Goal: Task Accomplishment & Management: Manage account settings

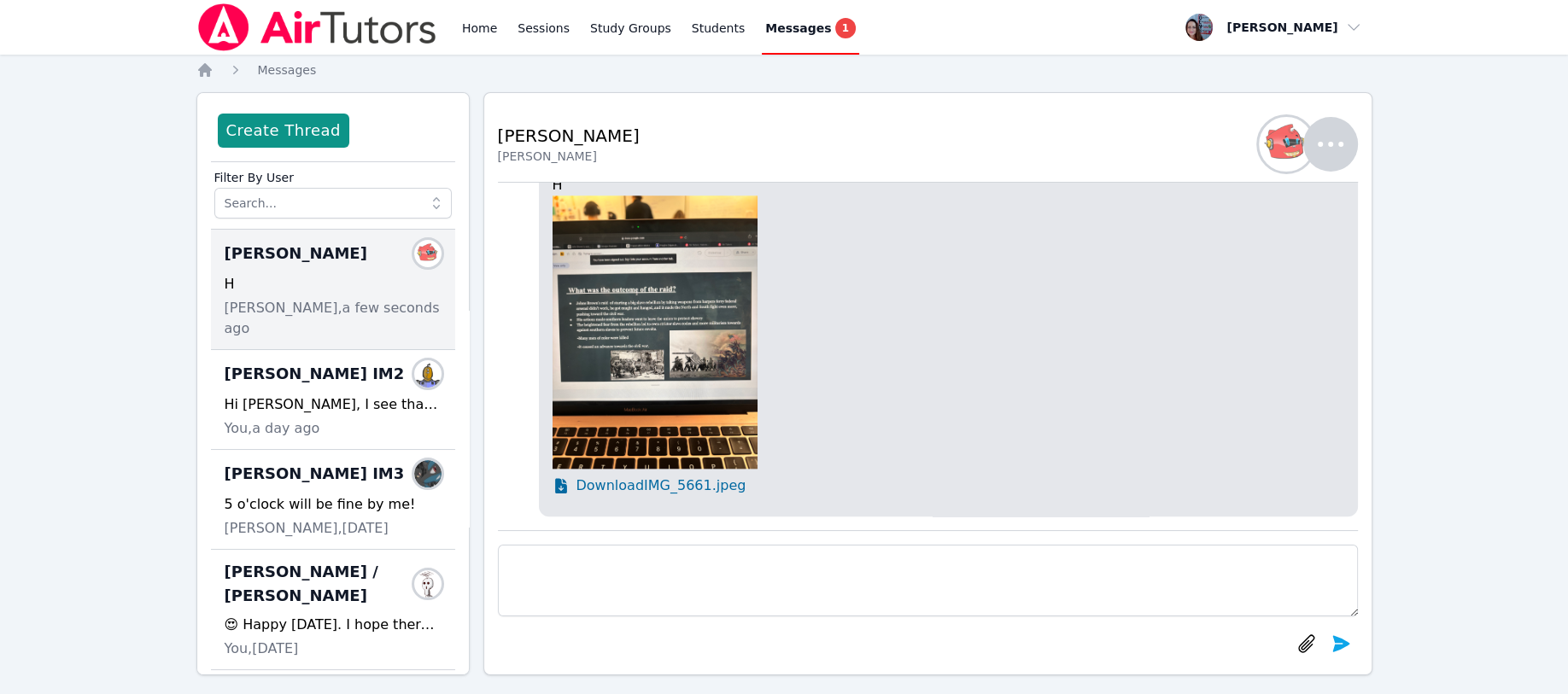
click at [204, 72] on icon "Breadcrumb" at bounding box center [204, 70] width 17 height 17
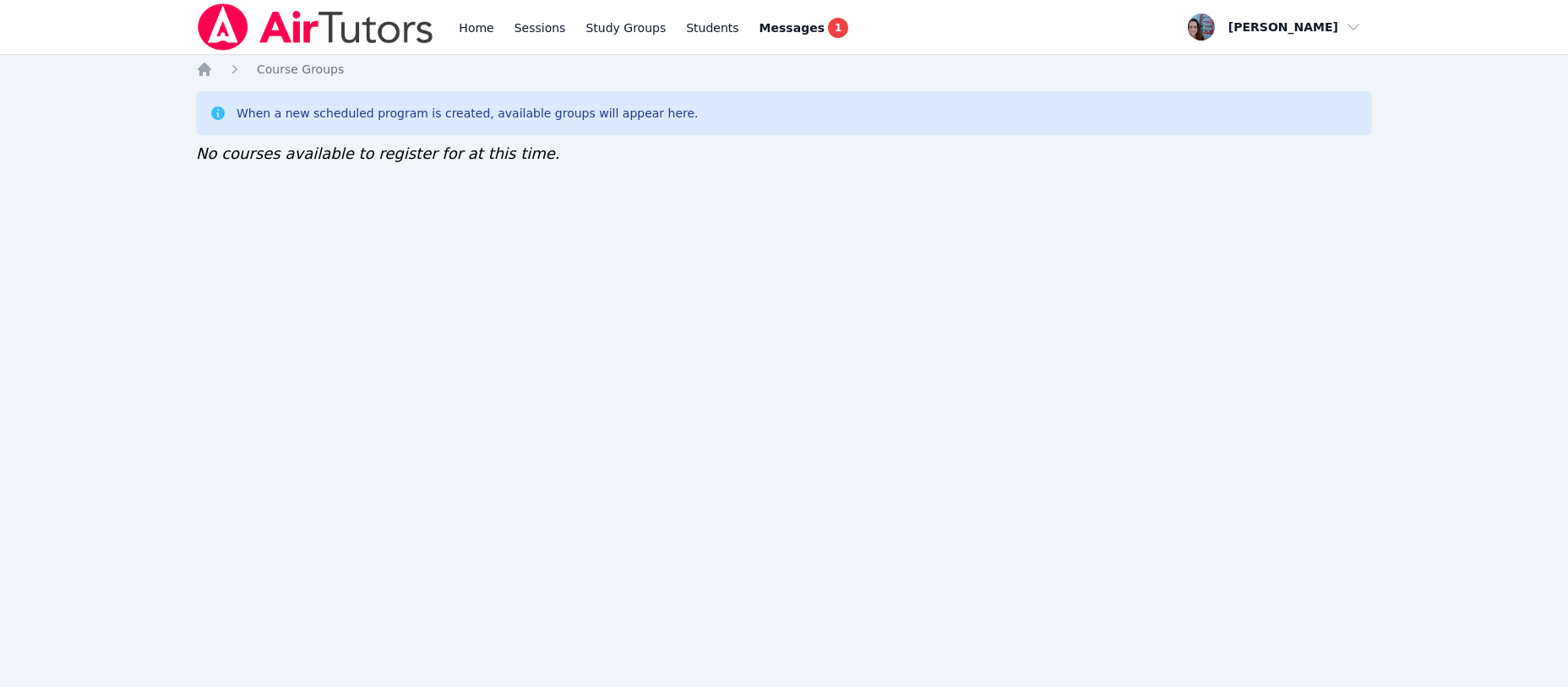
click at [199, 67] on icon "Breadcrumb" at bounding box center [204, 69] width 17 height 17
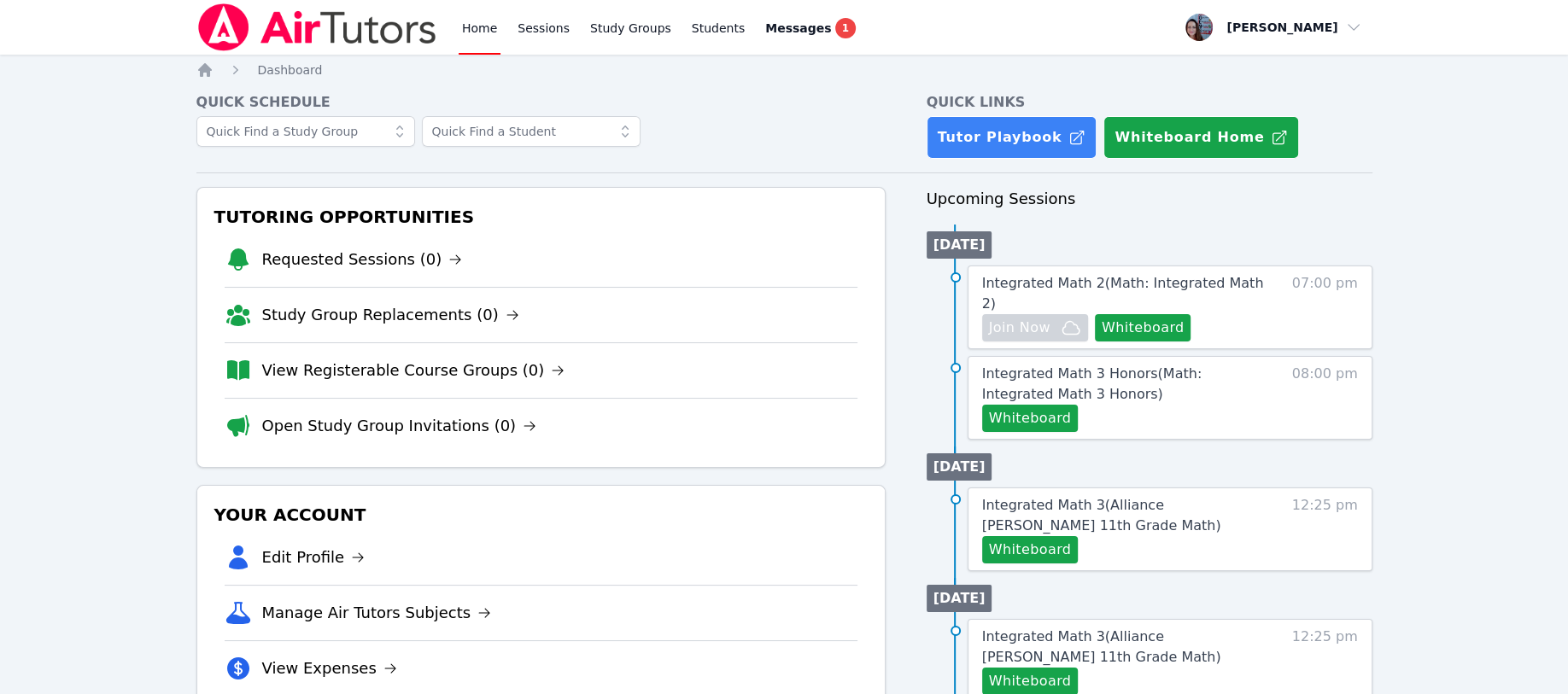
scroll to position [114, 0]
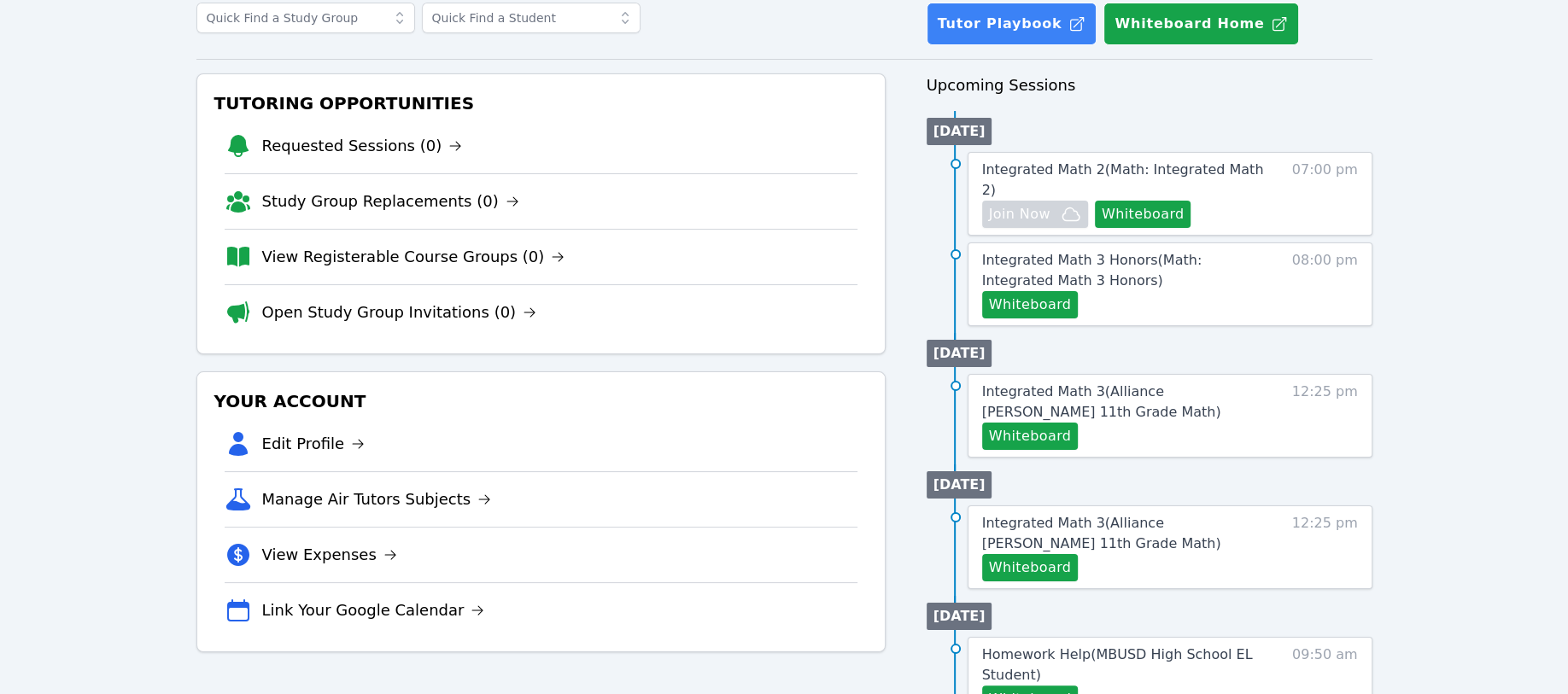
click at [306, 443] on link "Edit Profile" at bounding box center [314, 444] width 103 height 23
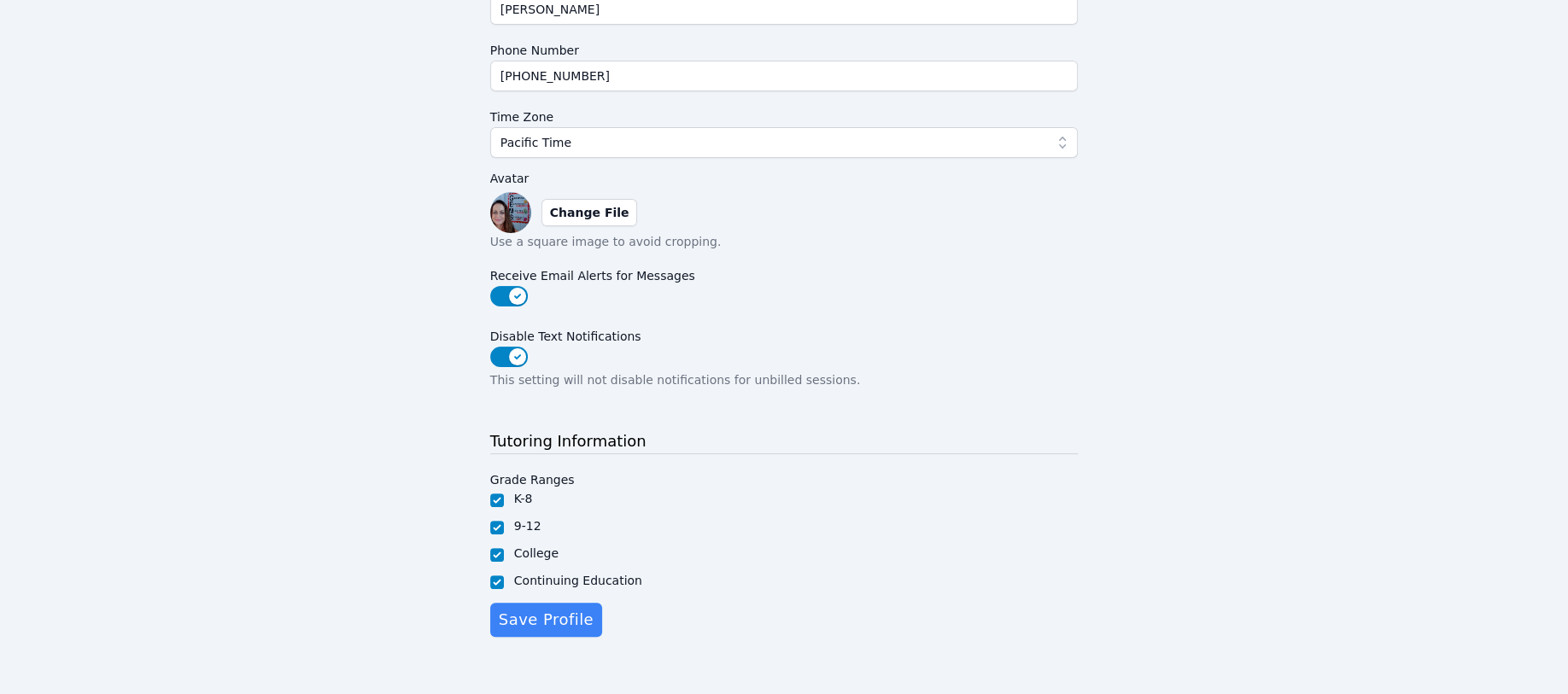
scroll to position [363, 0]
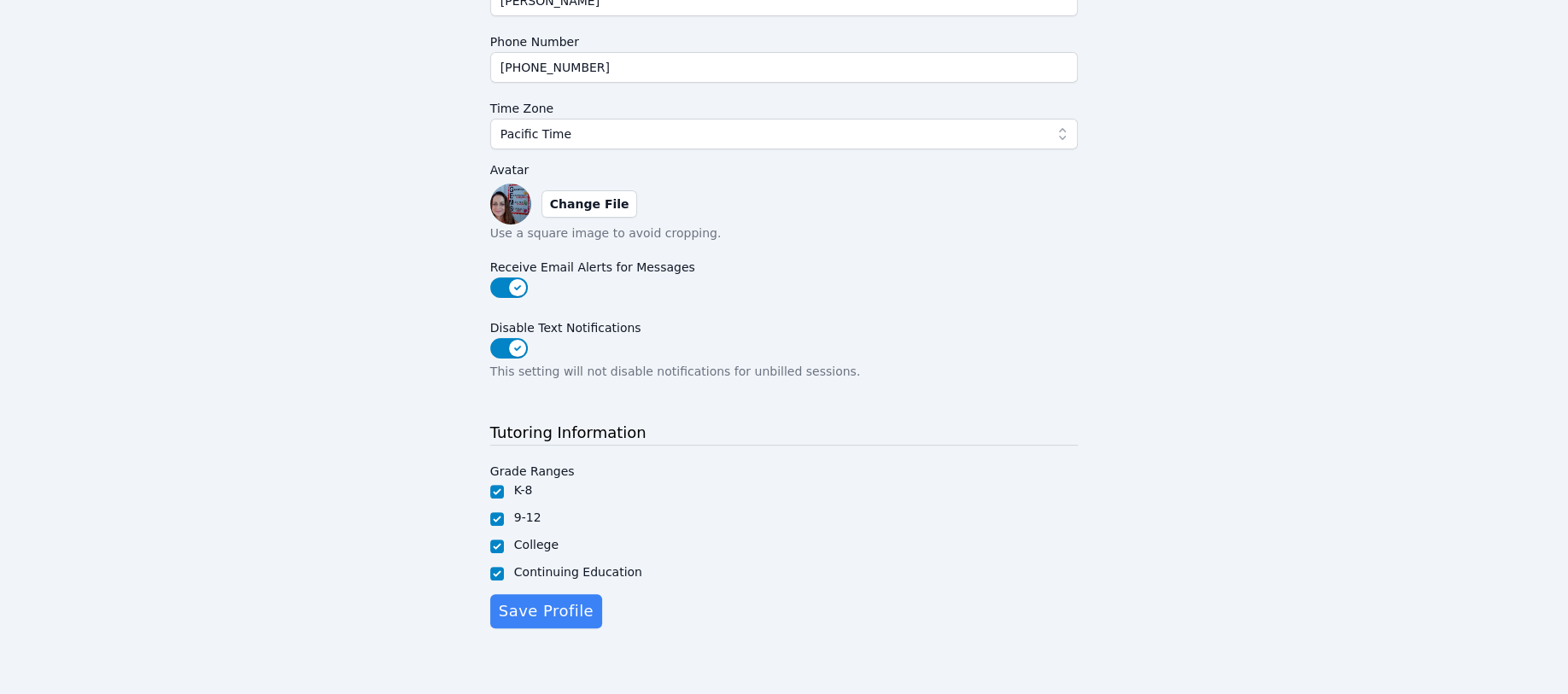
click at [544, 603] on span "Save Profile" at bounding box center [546, 611] width 95 height 23
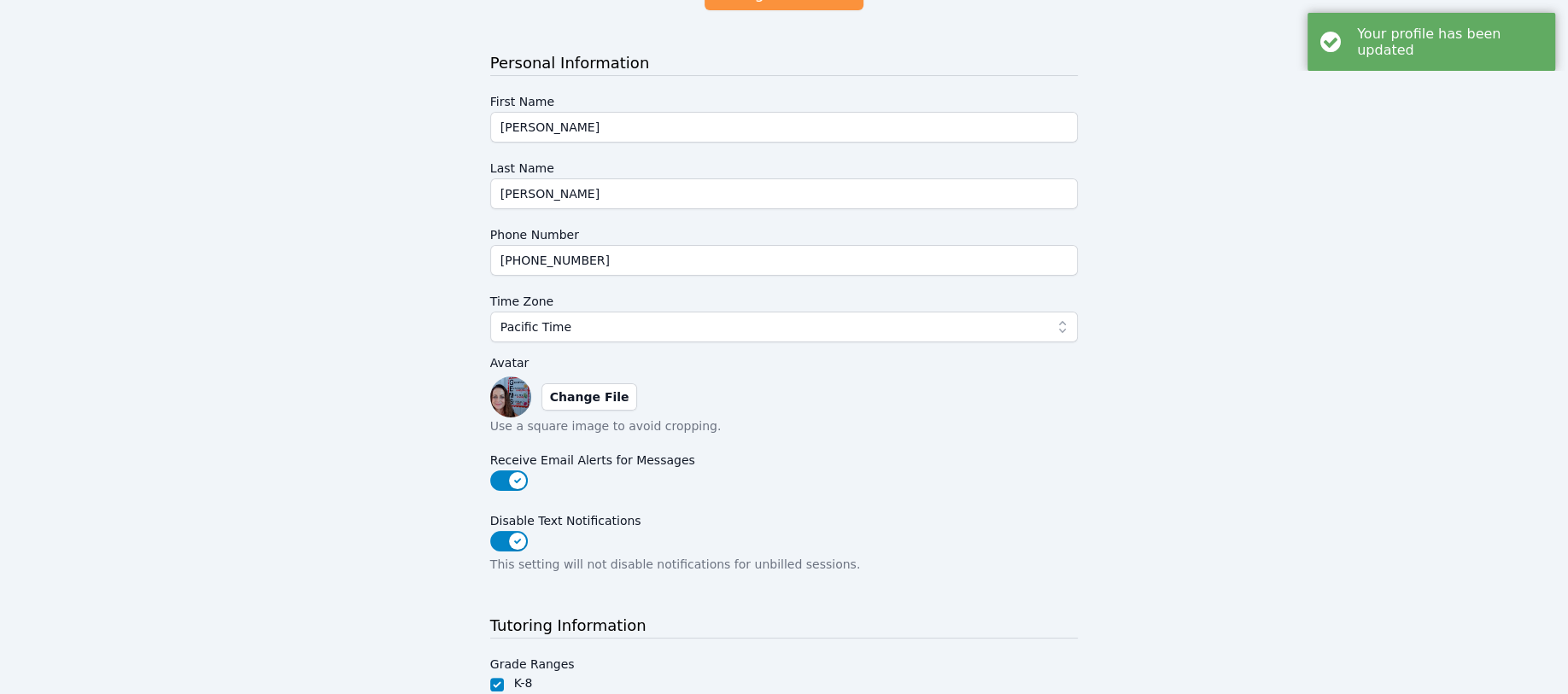
scroll to position [0, 0]
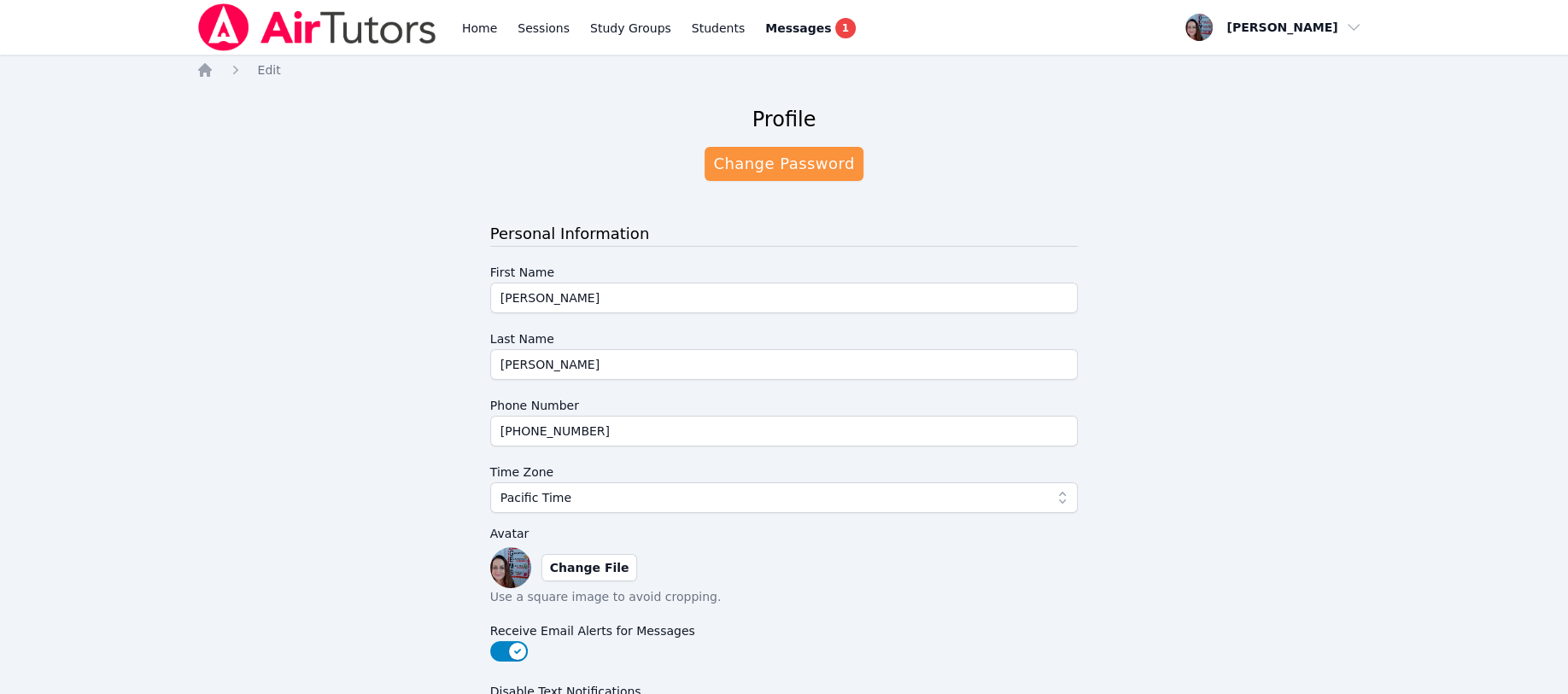
click at [202, 70] on icon "Breadcrumb" at bounding box center [204, 70] width 14 height 14
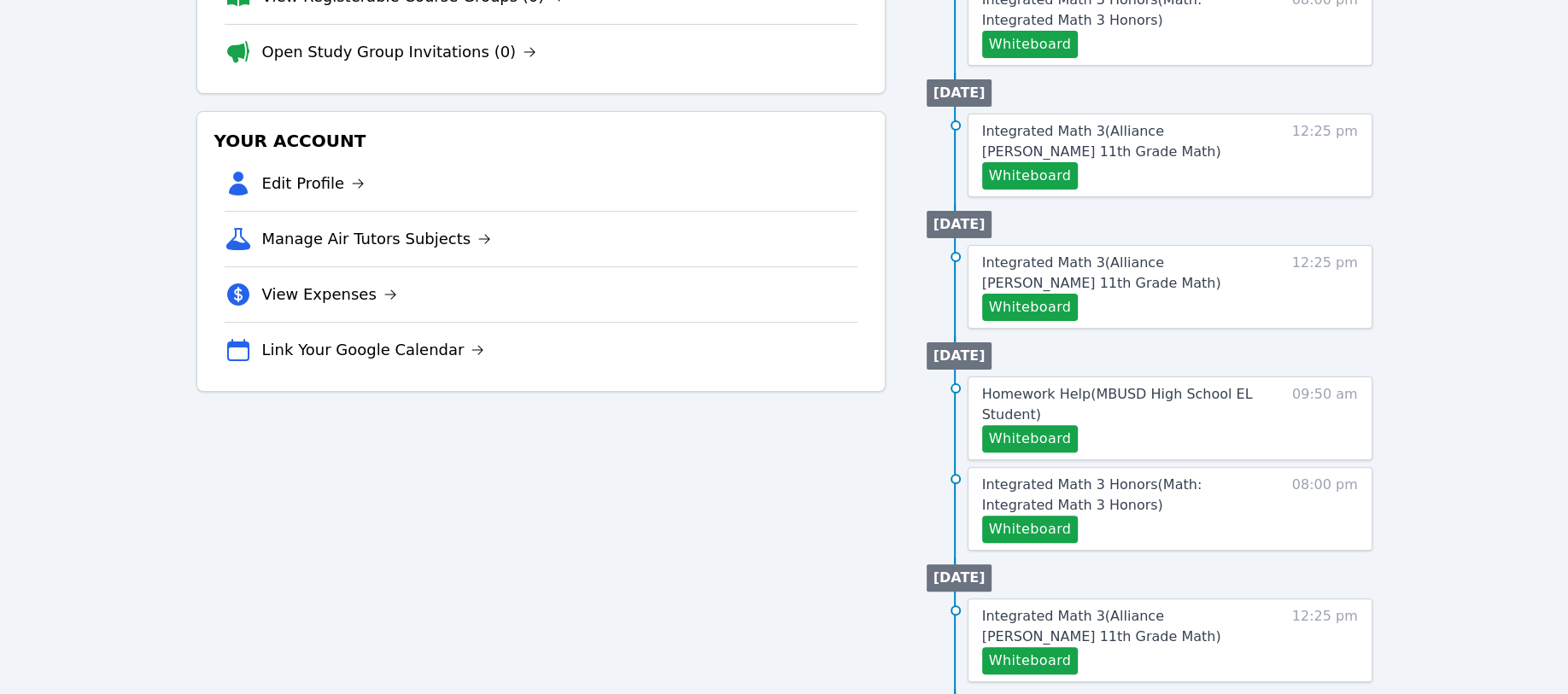
scroll to position [455, 0]
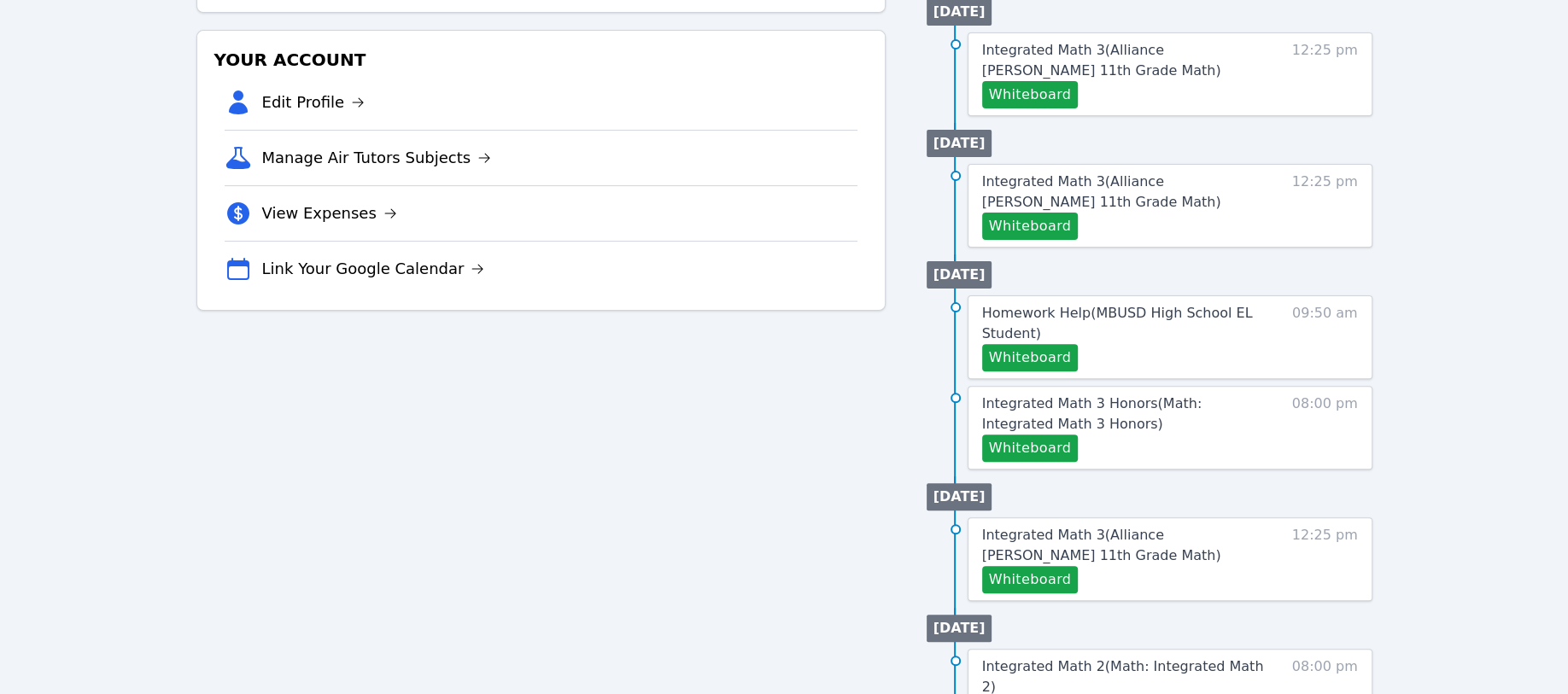
click at [404, 157] on link "Manage Air Tutors Subjects" at bounding box center [377, 158] width 230 height 23
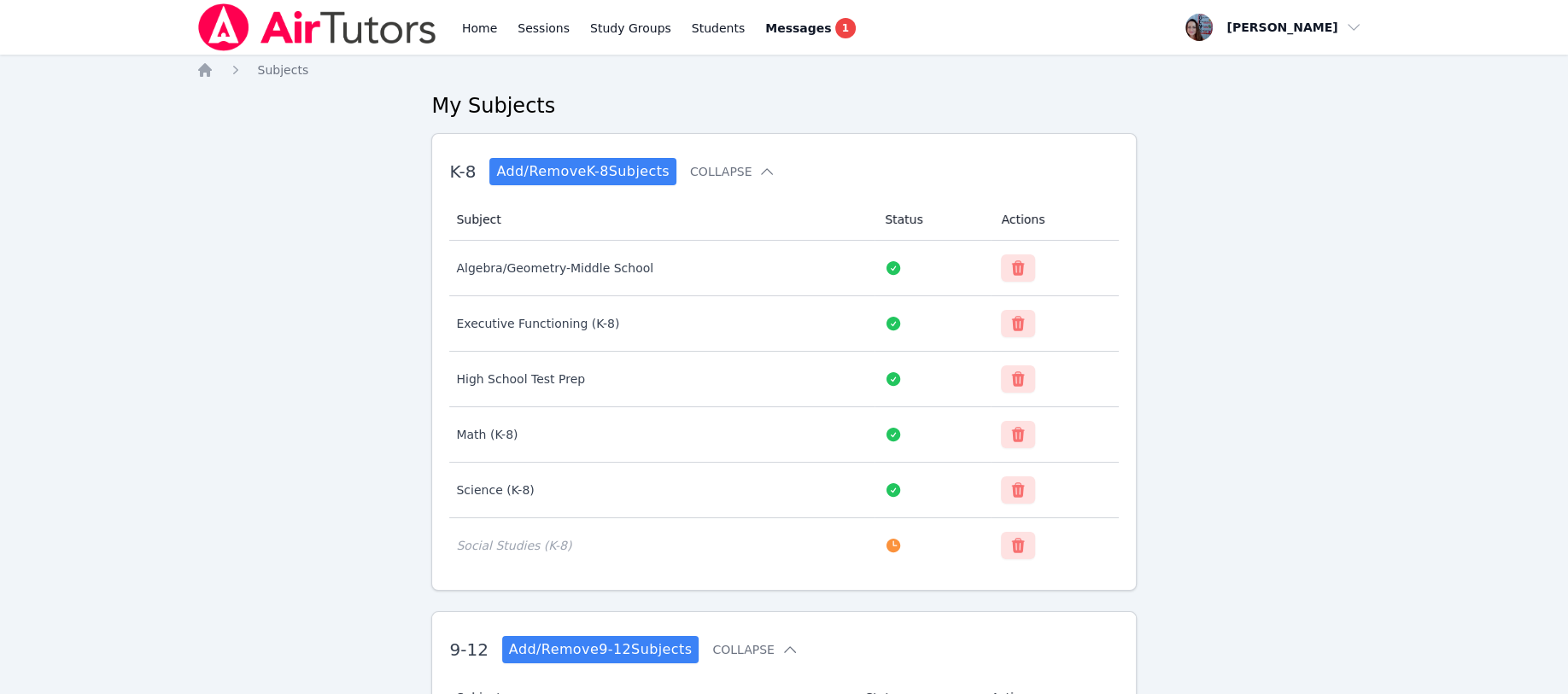
click at [200, 70] on icon "Breadcrumb" at bounding box center [204, 70] width 14 height 14
